Goal: Task Accomplishment & Management: Manage account settings

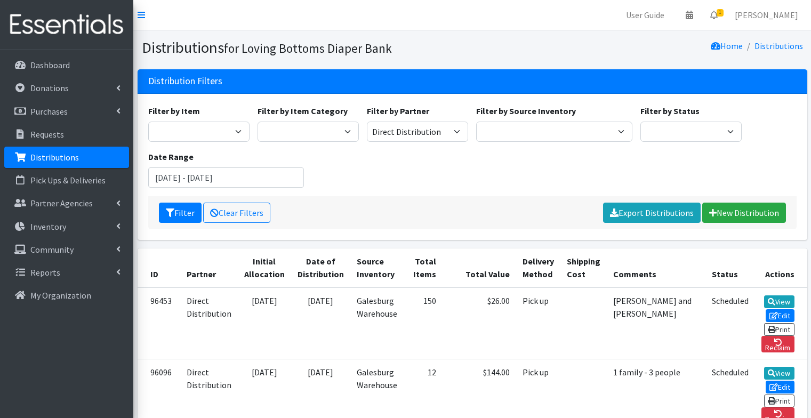
scroll to position [154, 0]
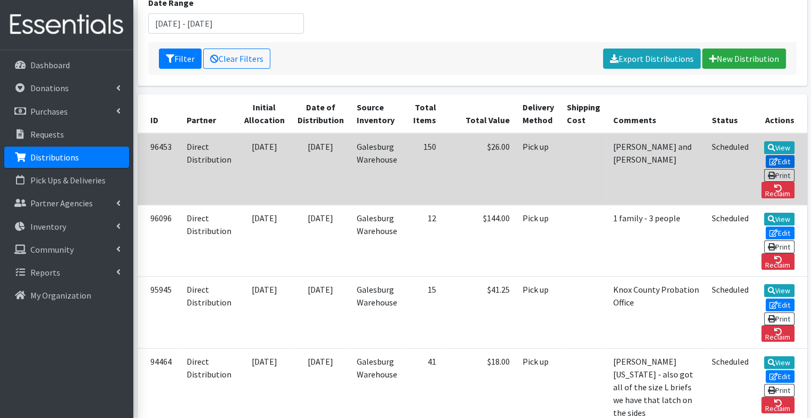
click at [766, 155] on link "Edit" at bounding box center [780, 161] width 29 height 13
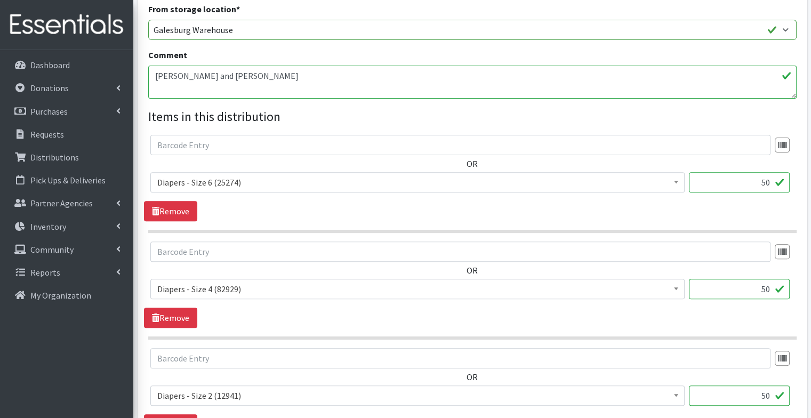
scroll to position [503, 0]
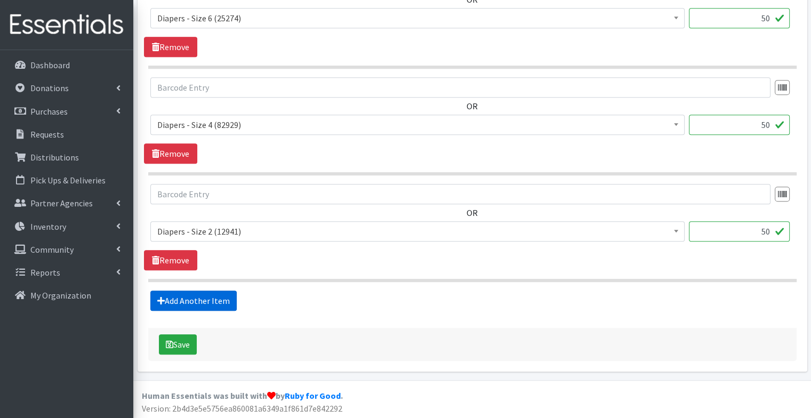
click at [190, 296] on link "Add Another Item" at bounding box center [193, 301] width 86 height 20
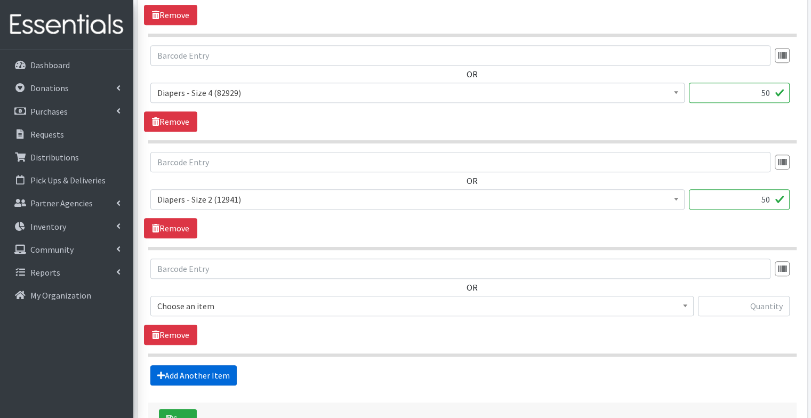
scroll to position [609, 0]
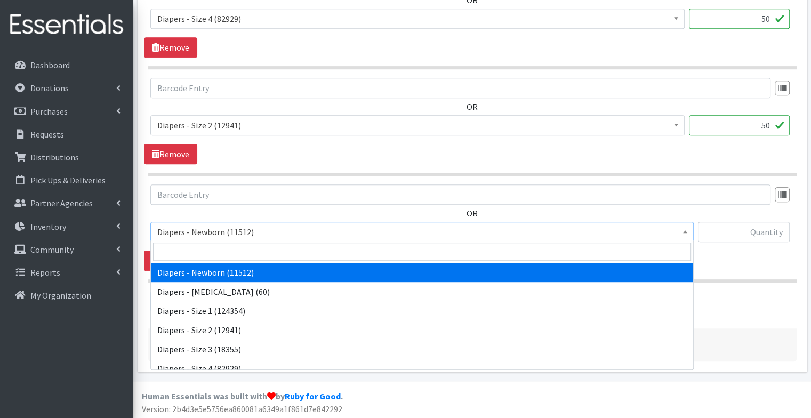
click at [248, 228] on span "Diapers - Newborn (11512)" at bounding box center [421, 231] width 529 height 15
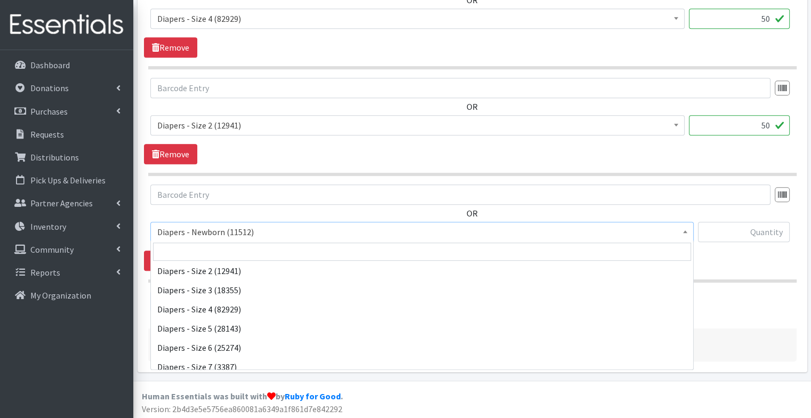
scroll to position [58, 0]
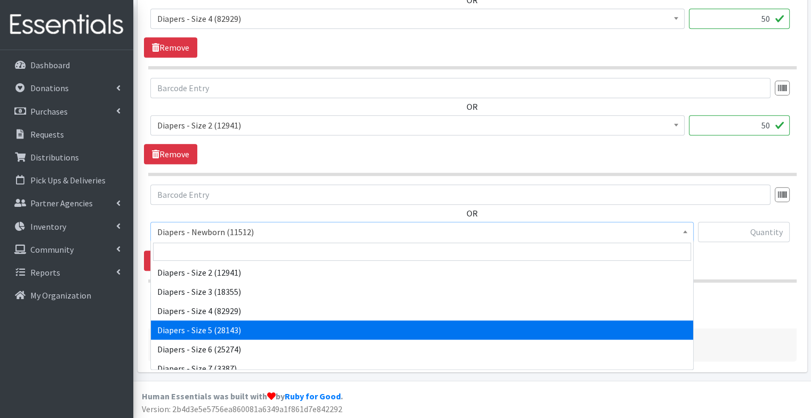
select select "74"
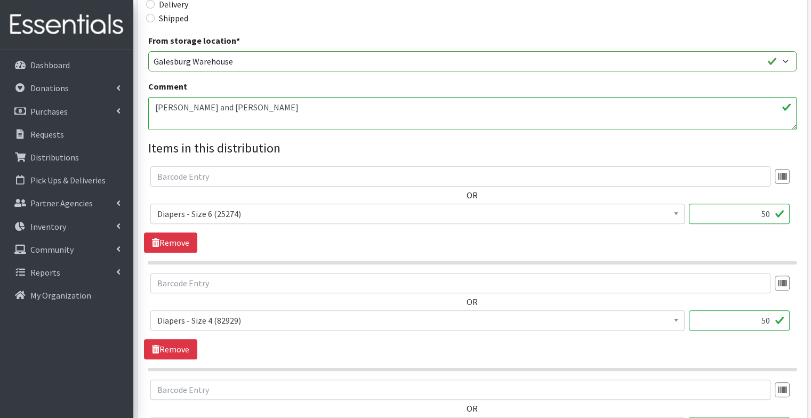
scroll to position [293, 0]
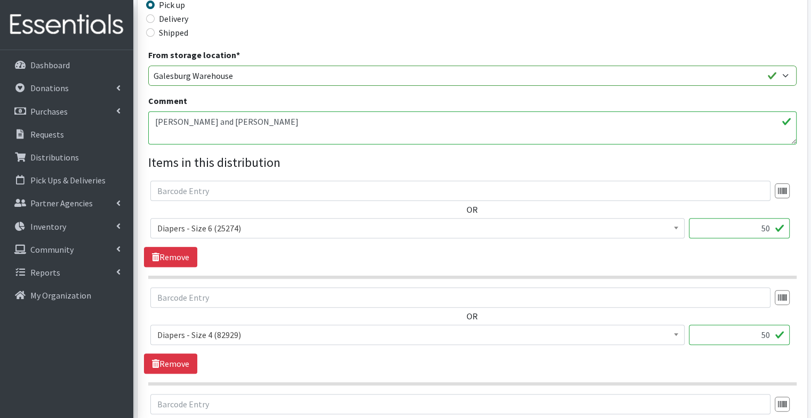
type input "25"
click at [343, 125] on textarea "Pendergrass and Johnston" at bounding box center [472, 127] width 648 height 33
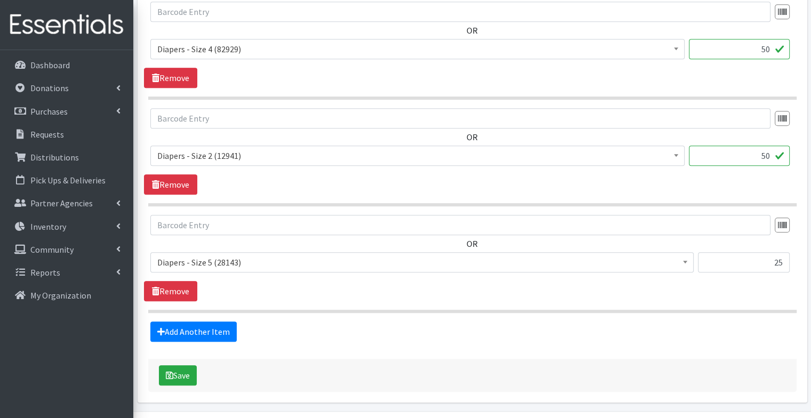
scroll to position [609, 0]
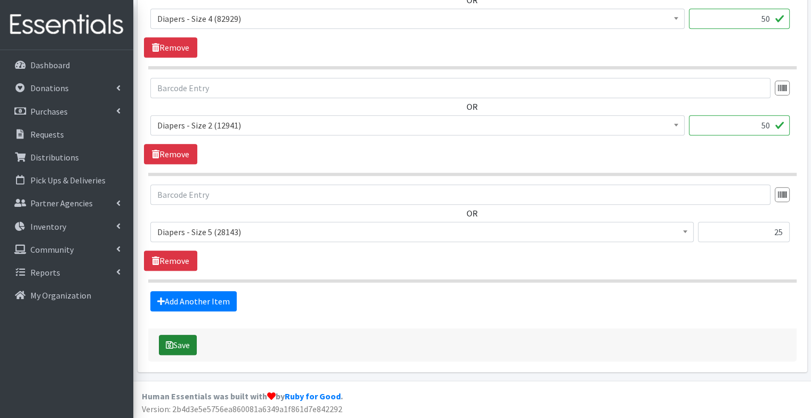
type textarea "Pendergrass and Johnston and LAP"
click at [177, 343] on button "Save" at bounding box center [178, 345] width 38 height 20
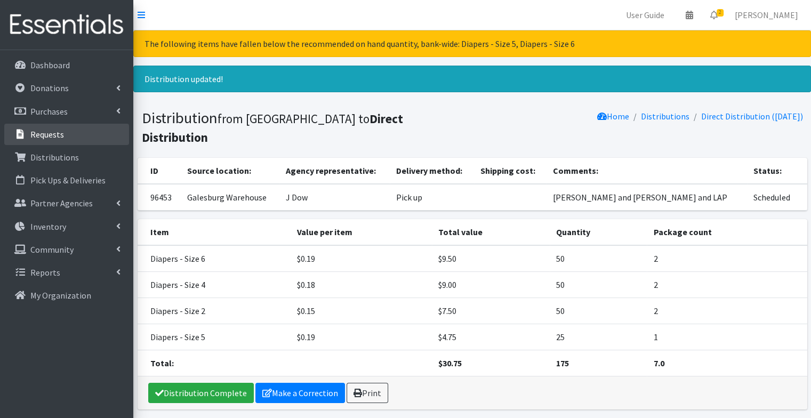
click at [83, 127] on link "Requests" at bounding box center [66, 134] width 125 height 21
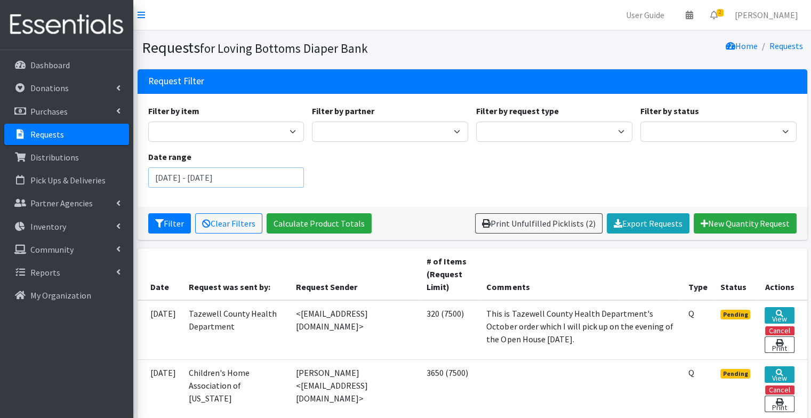
click at [216, 178] on input "July 11, 2025 - October 11, 2025" at bounding box center [226, 177] width 156 height 20
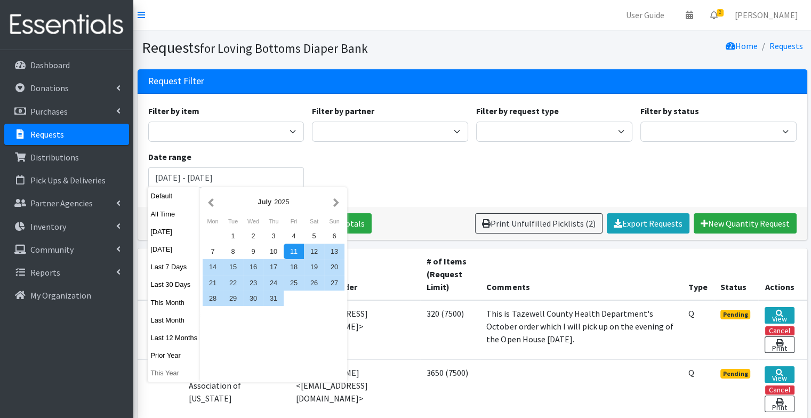
click at [179, 367] on button "This Year" at bounding box center [174, 372] width 52 height 15
type input "[DATE] - [DATE]"
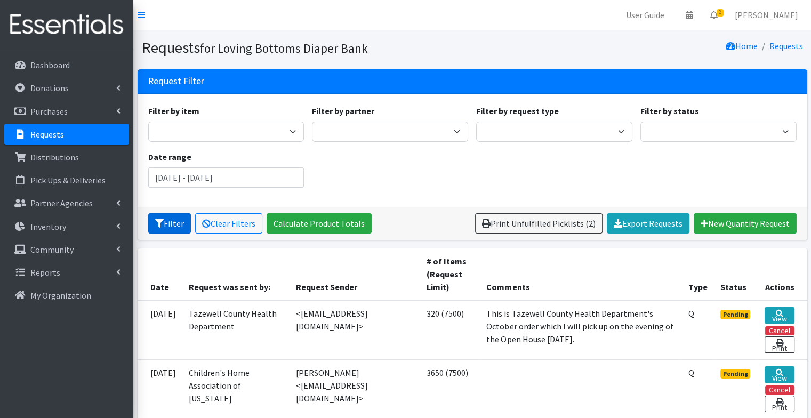
click at [166, 221] on button "Filter" at bounding box center [169, 223] width 43 height 20
click at [425, 131] on select "Abilities Plus Abingdon Community Center Boots & Blessings Boys & Girls Club of…" at bounding box center [390, 132] width 156 height 20
select select "1"
click at [312, 122] on select "Abilities Plus Abingdon Community Center Boots & Blessings Boys & Girls Club of…" at bounding box center [390, 132] width 156 height 20
click at [171, 224] on button "Filter" at bounding box center [169, 223] width 43 height 20
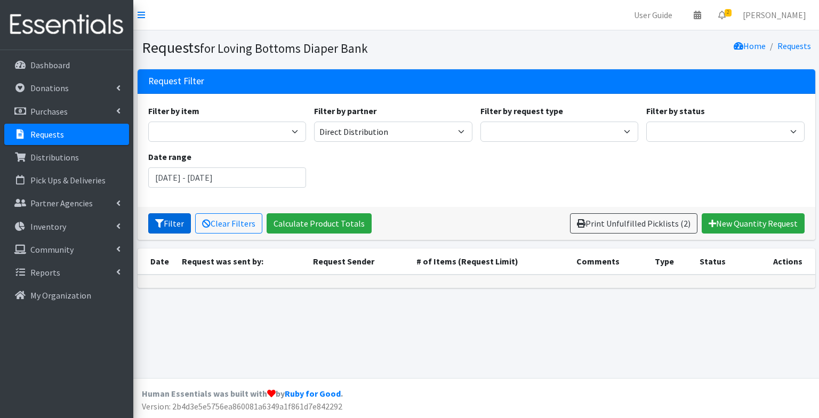
click at [177, 219] on button "Filter" at bounding box center [169, 223] width 43 height 20
click at [64, 155] on p "Distributions" at bounding box center [54, 157] width 49 height 11
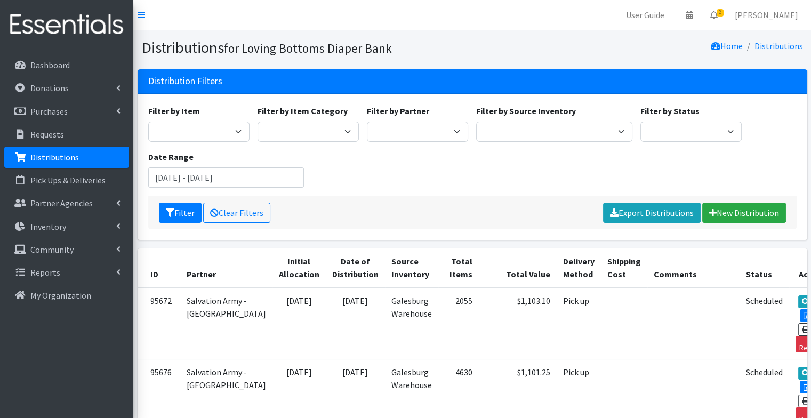
click at [441, 117] on div "Filter by Partner Abilities Plus Boots & Blessings Boys & Girls Club of Greater…" at bounding box center [417, 122] width 109 height 37
click at [435, 130] on select "Abilities Plus Boots & Blessings Boys & Girls Club of Greater Peoria Bureau Hen…" at bounding box center [417, 132] width 101 height 20
select select "1"
click at [367, 122] on select "Abilities Plus Boots & Blessings Boys & Girls Club of Greater Peoria Bureau [PE…" at bounding box center [417, 132] width 101 height 20
click at [203, 175] on input "[DATE] - [DATE]" at bounding box center [226, 177] width 156 height 20
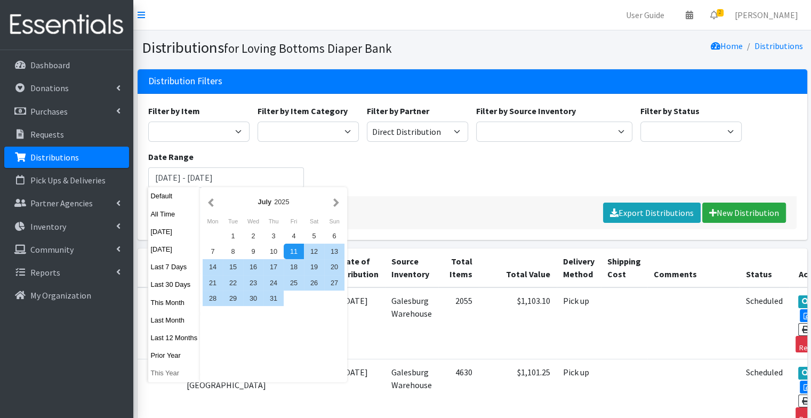
click at [175, 373] on button "This Year" at bounding box center [174, 372] width 52 height 15
type input "January 1, 2025 - December 31, 2025"
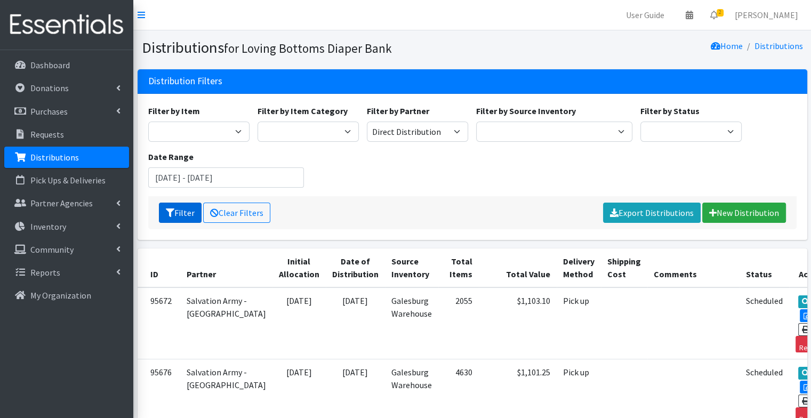
click at [187, 218] on button "Filter" at bounding box center [180, 213] width 43 height 20
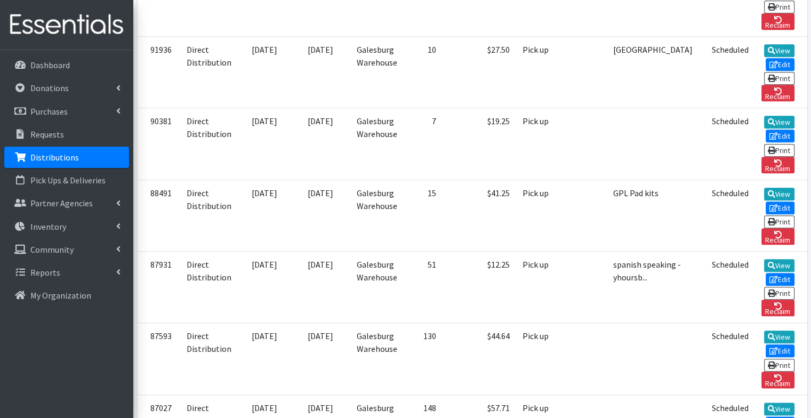
scroll to position [1265, 0]
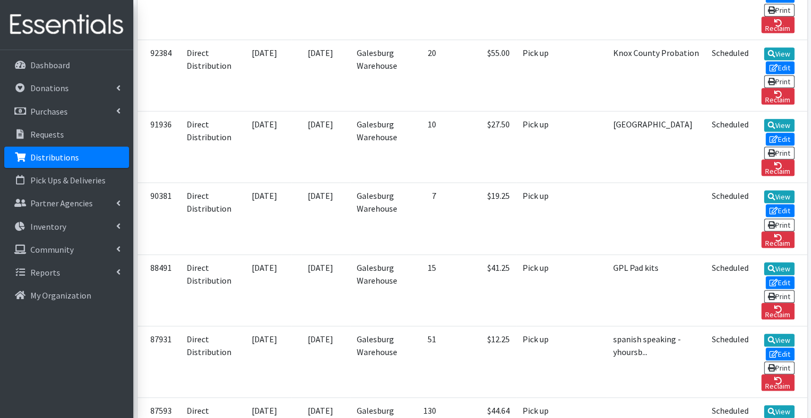
scroll to position [1034, 0]
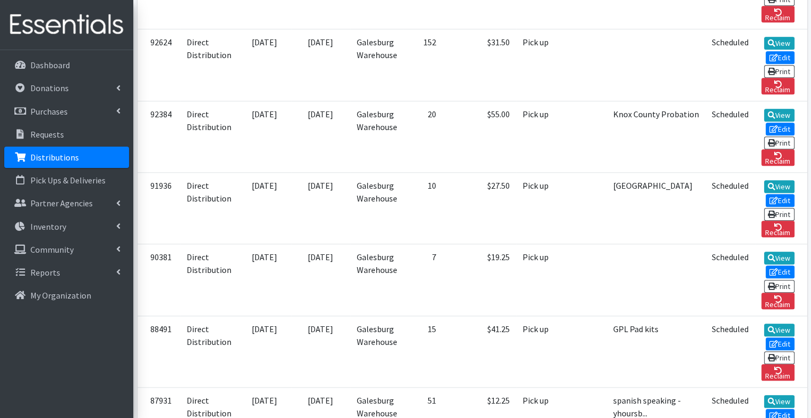
scroll to position [998, 0]
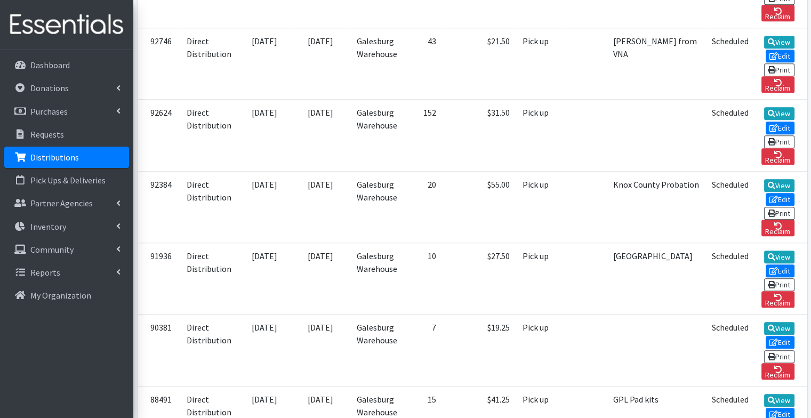
scroll to position [887, 0]
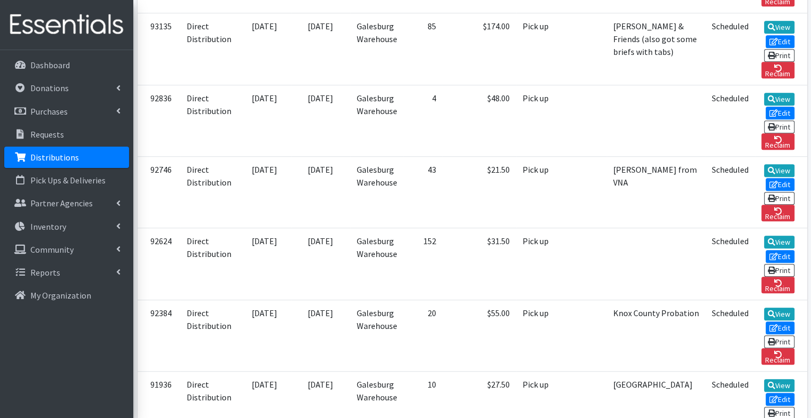
scroll to position [798, 0]
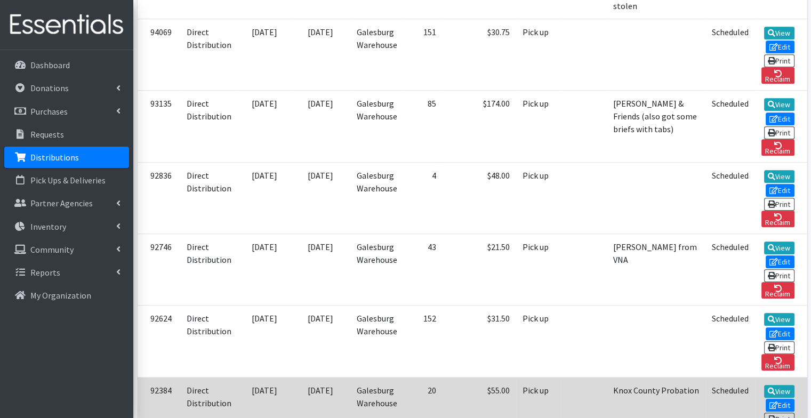
scroll to position [721, 0]
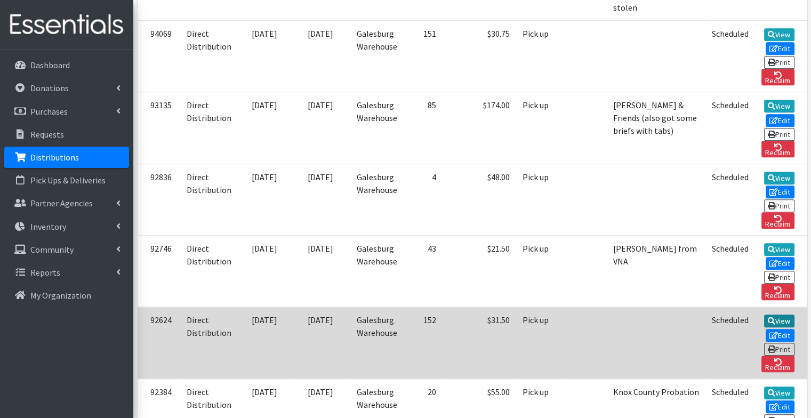
click at [764, 315] on link "View" at bounding box center [779, 321] width 30 height 13
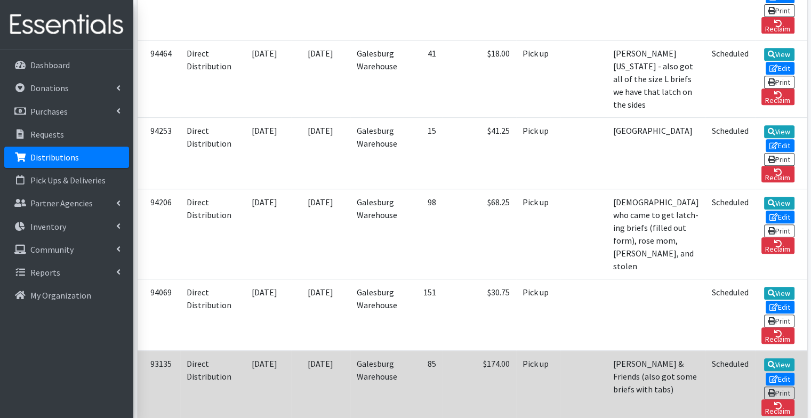
scroll to position [461, 0]
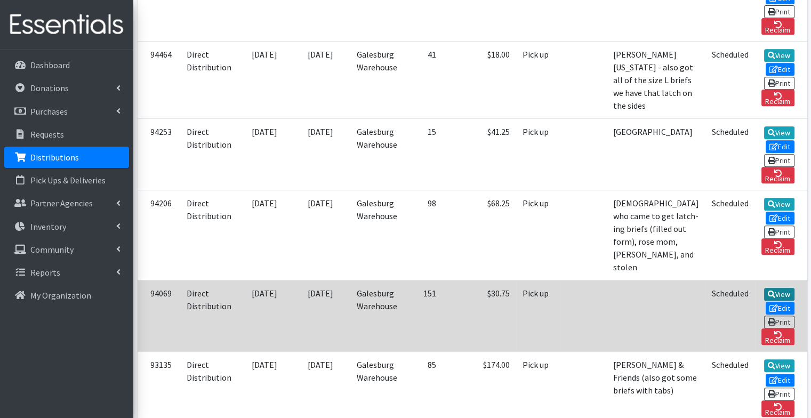
click at [764, 290] on link "View" at bounding box center [779, 294] width 30 height 13
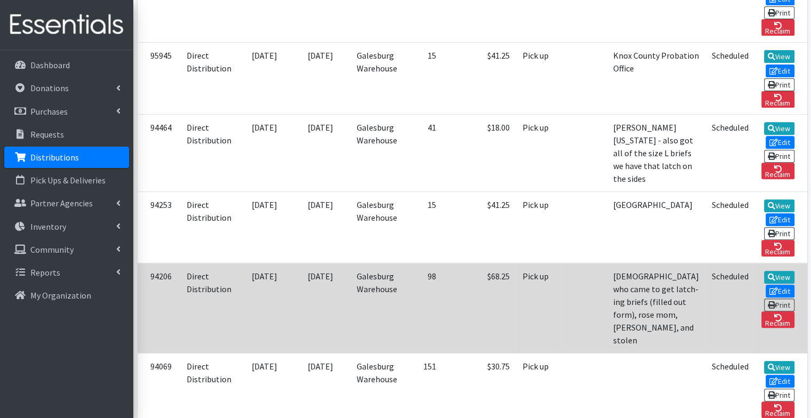
scroll to position [390, 0]
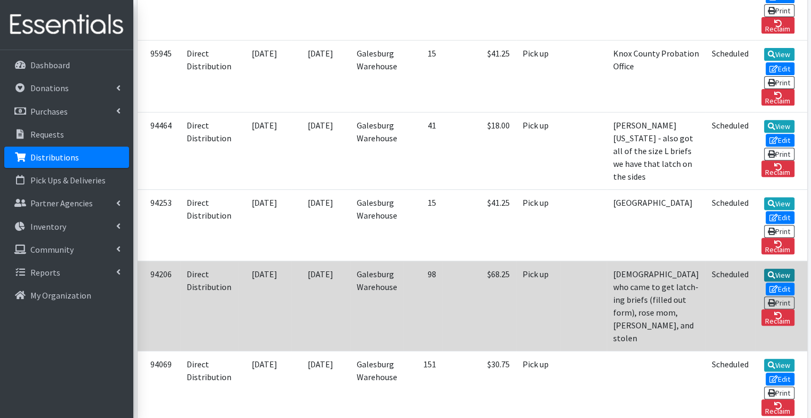
click at [764, 269] on link "View" at bounding box center [779, 275] width 30 height 13
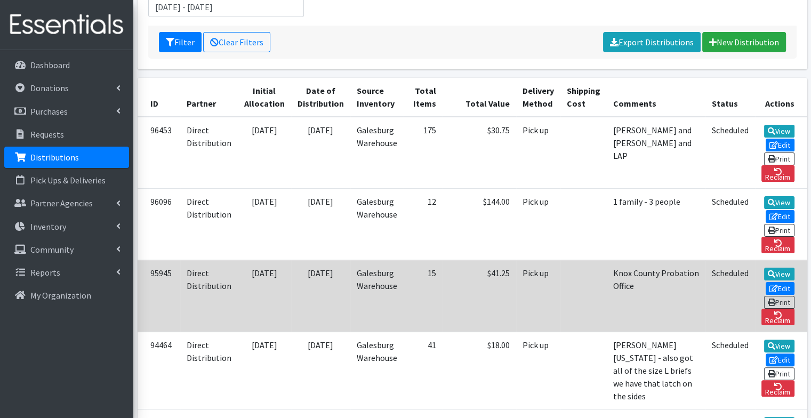
scroll to position [0, 0]
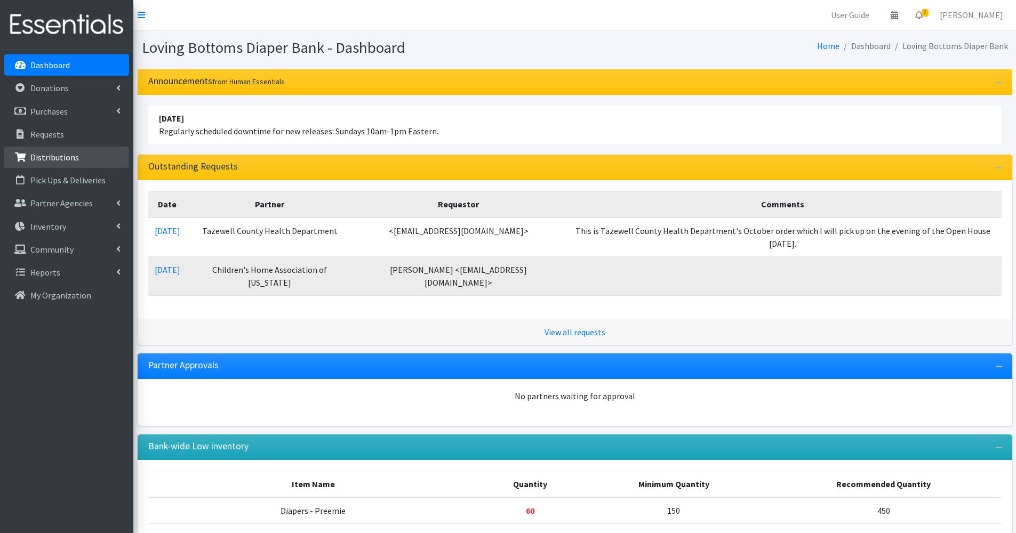
click at [36, 157] on p "Distributions" at bounding box center [54, 157] width 49 height 11
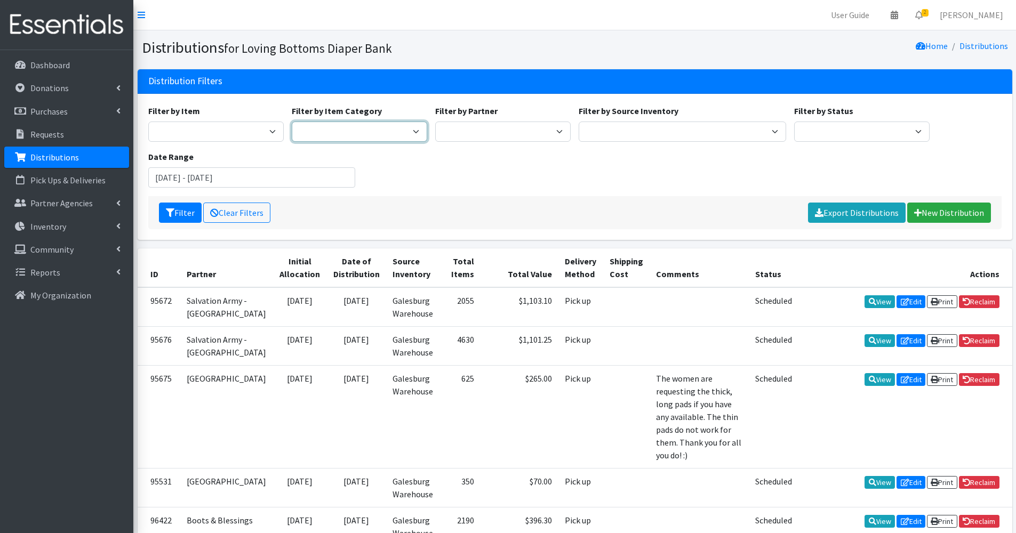
click at [395, 130] on select "Period Supplies Baby Diapers Youth Pull-Ups Incontinence Supplies Misc - Baby M…" at bounding box center [359, 132] width 135 height 20
select select "17"
click at [292, 122] on select "Period Supplies Baby Diapers Youth Pull-Ups Incontinence Supplies Misc - Baby M…" at bounding box center [359, 132] width 135 height 20
click at [183, 213] on button "Filter" at bounding box center [180, 213] width 43 height 20
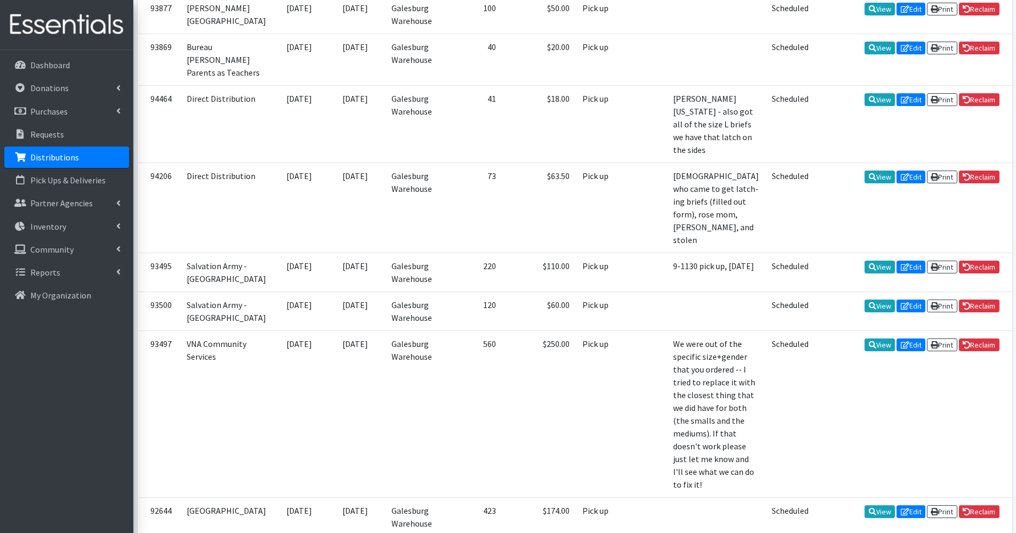
scroll to position [1376, 0]
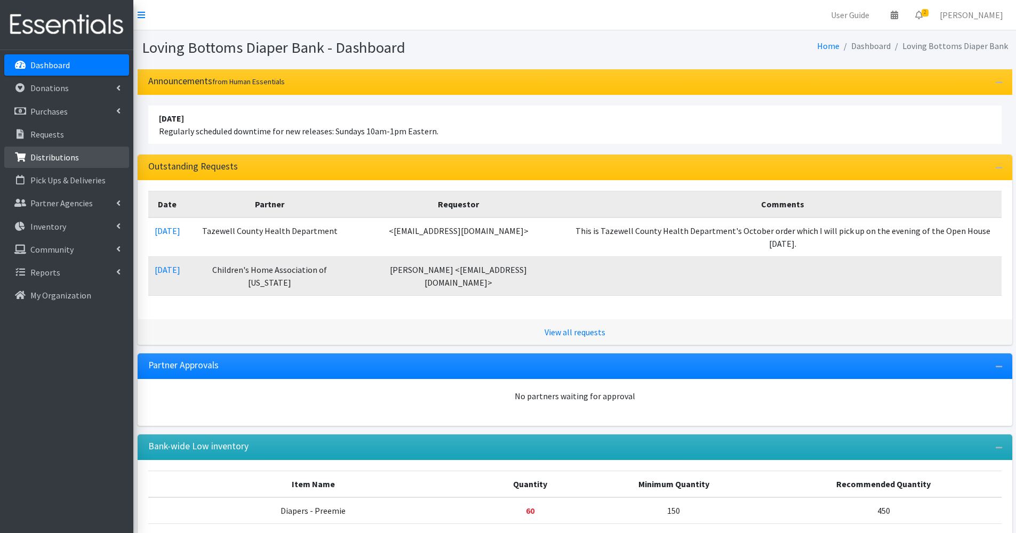
click at [76, 154] on link "Distributions" at bounding box center [66, 157] width 125 height 21
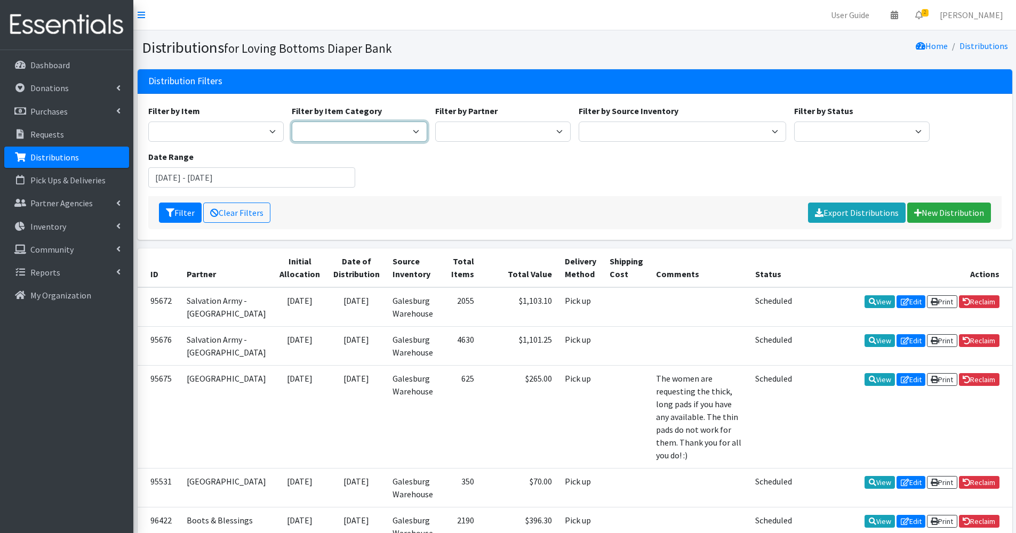
click at [328, 138] on select "Period Supplies Baby Diapers Youth Pull-Ups Incontinence Supplies Misc - Baby M…" at bounding box center [359, 132] width 135 height 20
select select "17"
click at [292, 122] on select "Period Supplies Baby Diapers Youth Pull-Ups Incontinence Supplies Misc - Baby M…" at bounding box center [359, 132] width 135 height 20
click at [199, 179] on input "[DATE] - [DATE]" at bounding box center [251, 177] width 207 height 20
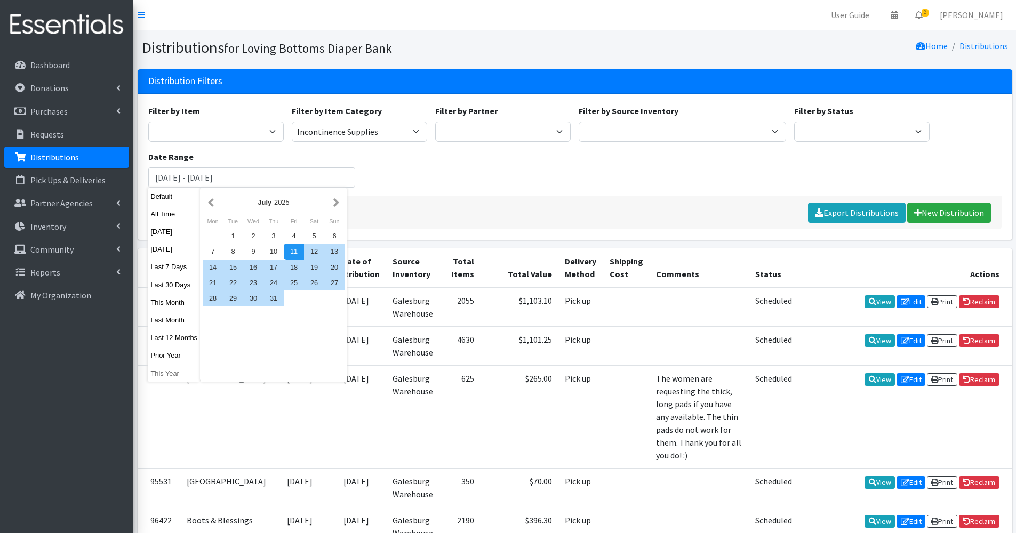
click at [166, 377] on button "This Year" at bounding box center [174, 373] width 52 height 15
type input "January 1, 2025 - December 31, 2025"
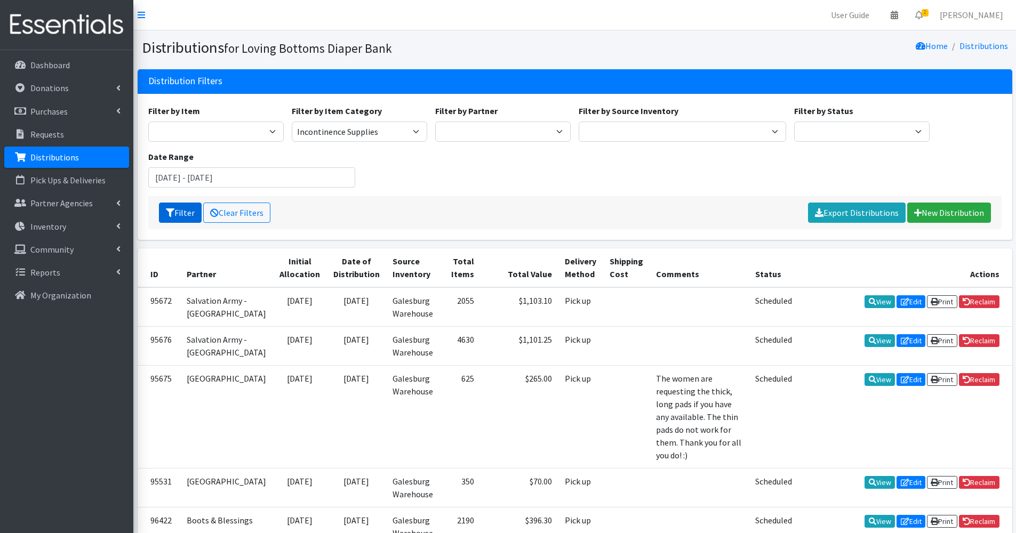
click at [185, 213] on button "Filter" at bounding box center [180, 213] width 43 height 20
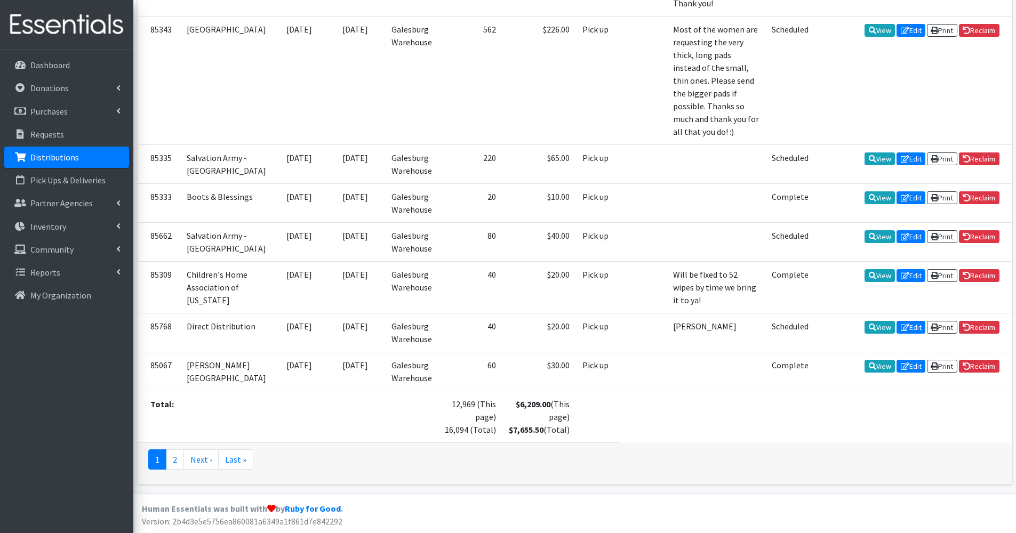
scroll to position [3109, 0]
click at [172, 446] on div "1 2 Next › Last »" at bounding box center [575, 464] width 874 height 42
click at [175, 458] on link "2" at bounding box center [175, 459] width 18 height 20
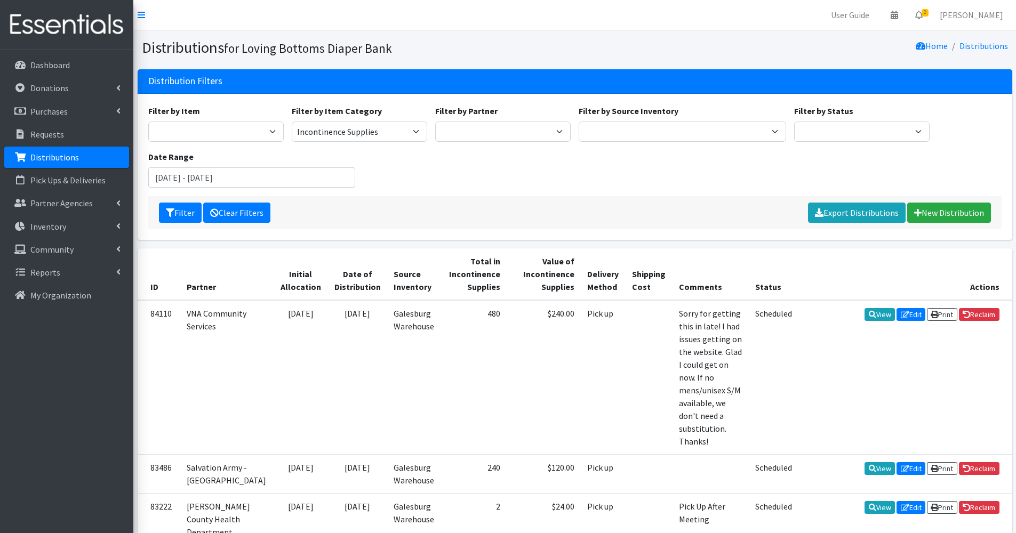
click at [232, 212] on link "Clear Filters" at bounding box center [236, 213] width 67 height 20
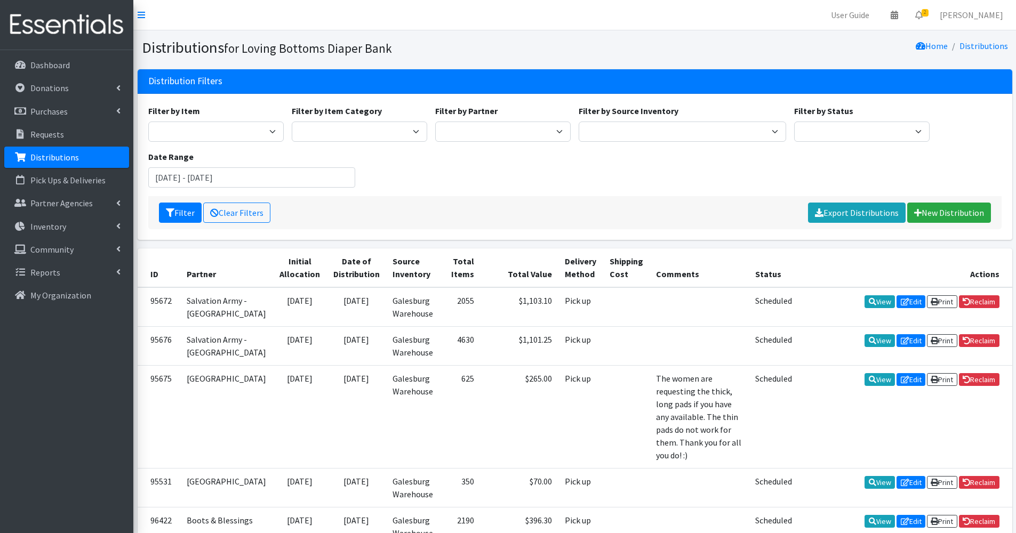
select select "569"
click at [435, 122] on select "Abilities Plus Boots & Blessings Boys & Girls Club of Greater Peoria Bureau [PE…" at bounding box center [502, 132] width 135 height 20
click at [166, 206] on button "Filter" at bounding box center [180, 213] width 43 height 20
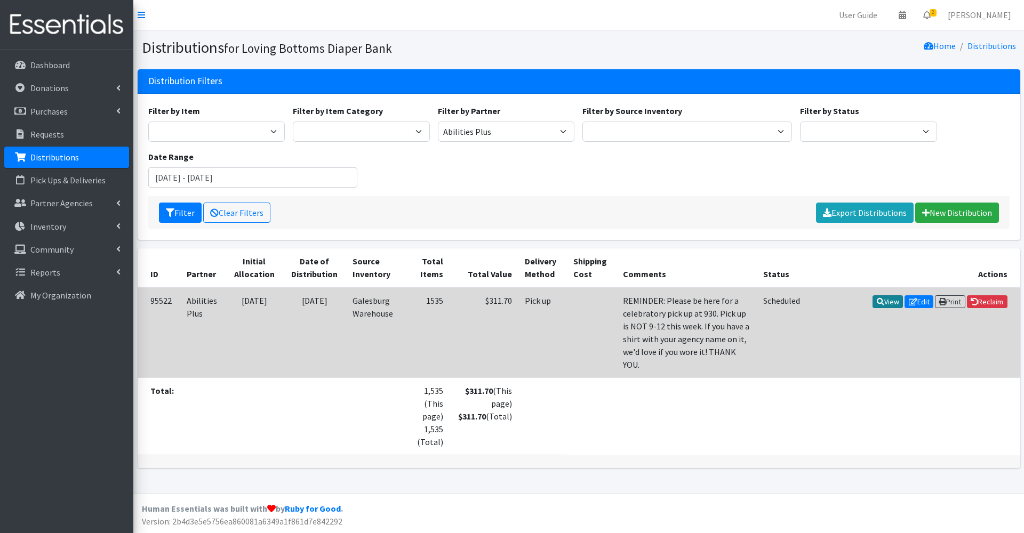
click at [890, 301] on link "View" at bounding box center [887, 301] width 30 height 13
